Goal: Transaction & Acquisition: Book appointment/travel/reservation

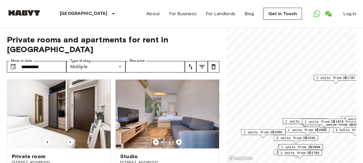
click at [153, 30] on div "**********" at bounding box center [113, 96] width 212 height 136
click at [22, 115] on img at bounding box center [58, 114] width 103 height 69
click at [249, 23] on div "About For Business For Landlords Blog Get in Touch Log in" at bounding box center [251, 14] width 210 height 28
click at [4, 133] on div "Private room 24 Serangoon North Avenue 1 7 Sqm 3 5th Floor Move-in from 24 Dec …" at bounding box center [56, 138] width 108 height 127
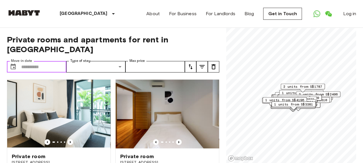
click at [59, 61] on input "Move-in date" at bounding box center [43, 66] width 45 height 11
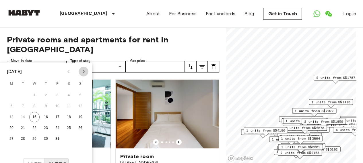
click at [82, 73] on icon "Next month" at bounding box center [83, 71] width 7 height 7
click at [33, 106] on button "7" at bounding box center [34, 106] width 10 height 10
type input "**********"
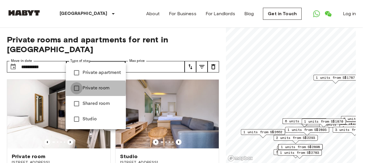
type input "**********"
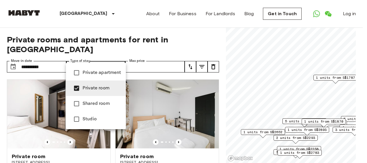
click at [152, 56] on div at bounding box center [183, 81] width 367 height 163
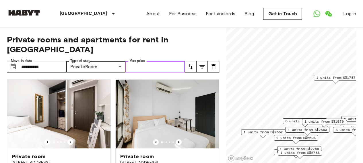
click at [157, 61] on input "Max price" at bounding box center [154, 66] width 59 height 11
type input "****"
click at [204, 65] on icon "tune" at bounding box center [201, 66] width 5 height 3
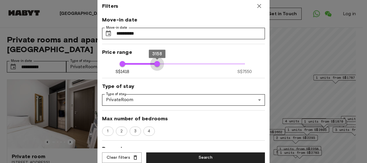
type input "****"
click at [154, 65] on span "3088" at bounding box center [156, 64] width 6 height 6
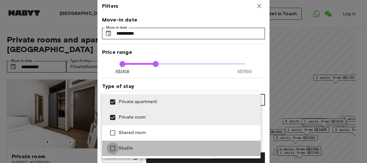
type input "**********"
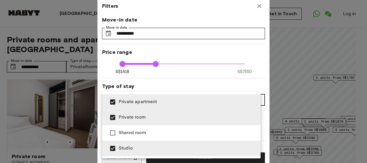
click at [175, 83] on div at bounding box center [183, 81] width 367 height 163
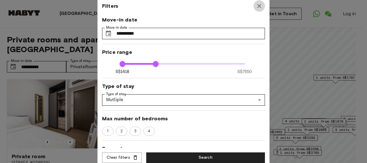
click at [261, 3] on icon "button" at bounding box center [259, 6] width 7 height 7
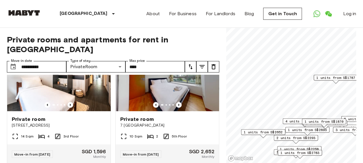
scroll to position [172, 0]
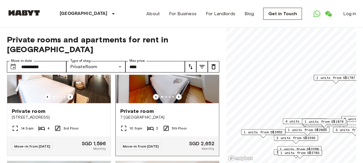
click at [171, 108] on div "Private room" at bounding box center [167, 111] width 94 height 7
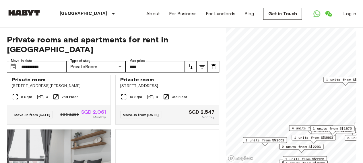
scroll to position [459, 0]
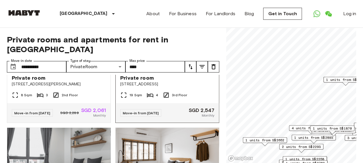
click at [184, 77] on div "Private room" at bounding box center [167, 78] width 94 height 7
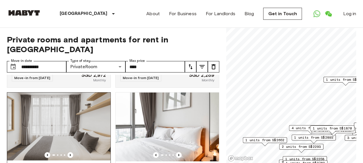
scroll to position [1193, 0]
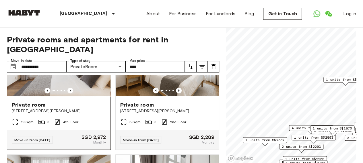
click at [65, 114] on span "6 Sarkies Rd" at bounding box center [59, 111] width 94 height 6
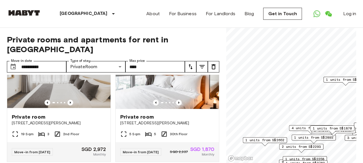
scroll to position [1336, 0]
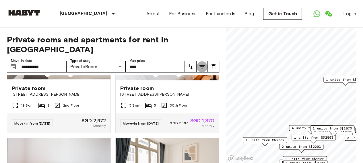
click at [203, 65] on icon "tune" at bounding box center [201, 66] width 5 height 3
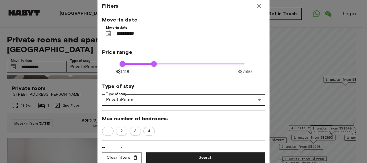
click at [259, 7] on icon "button" at bounding box center [259, 6] width 4 height 4
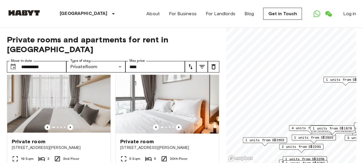
scroll to position [1195, 0]
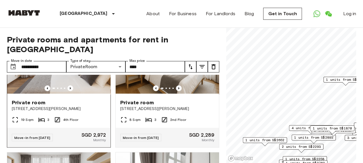
click at [68, 91] on img at bounding box center [58, 60] width 103 height 69
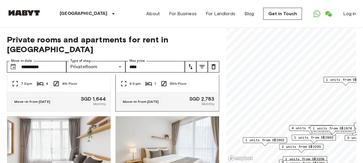
scroll to position [1109, 0]
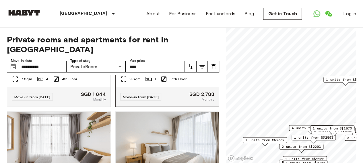
click at [169, 107] on div "Move-in from 14 Jan 26 SGD 2,783 Monthly" at bounding box center [167, 97] width 103 height 20
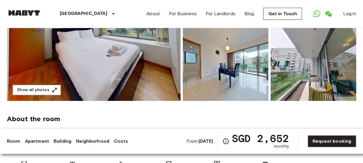
scroll to position [57, 0]
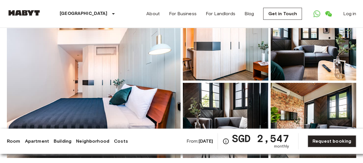
scroll to position [57, 0]
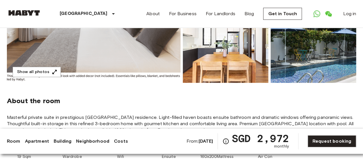
scroll to position [29, 0]
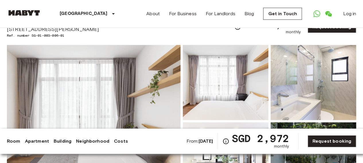
click at [126, 99] on img at bounding box center [94, 121] width 174 height 153
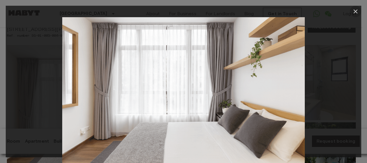
click at [354, 12] on icon "button" at bounding box center [355, 11] width 7 height 7
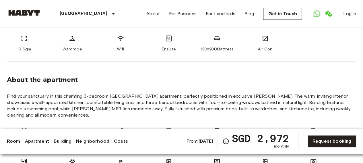
scroll to position [201, 0]
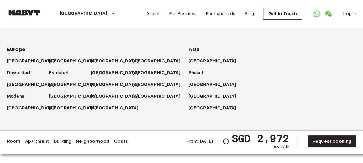
scroll to position [86, 0]
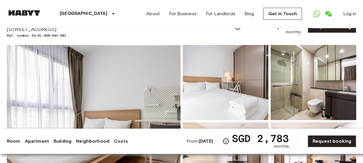
scroll to position [57, 0]
